Goal: Task Accomplishment & Management: Manage account settings

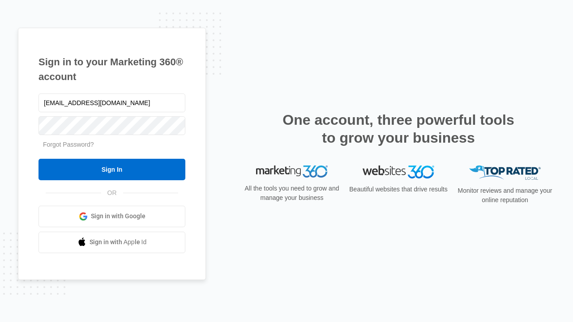
type input "[EMAIL_ADDRESS][DOMAIN_NAME]"
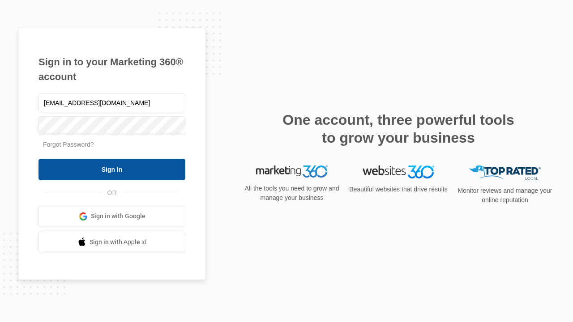
click at [112, 169] on input "Sign In" at bounding box center [112, 169] width 147 height 21
